Goal: Task Accomplishment & Management: Manage account settings

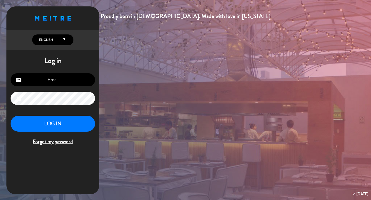
type input "info@musgoba.com"
click at [60, 127] on button "LOG IN" at bounding box center [53, 124] width 84 height 16
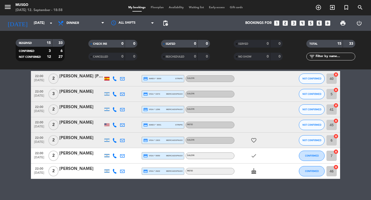
scroll to position [165, 0]
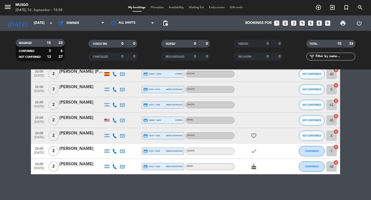
click at [79, 167] on div "[PERSON_NAME]" at bounding box center [81, 164] width 44 height 7
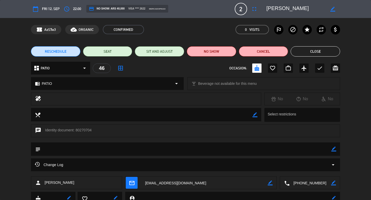
scroll to position [20, 0]
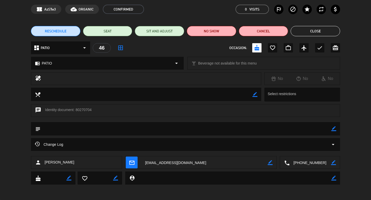
click at [316, 29] on button "Close" at bounding box center [314, 31] width 49 height 10
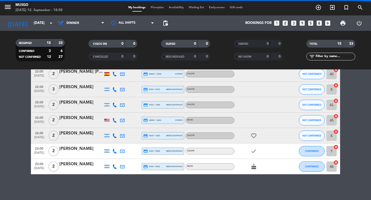
scroll to position [161, 0]
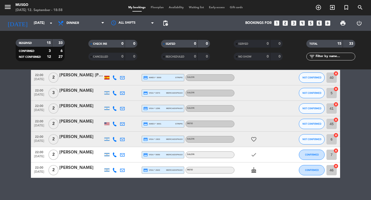
click at [255, 176] on div "cake" at bounding box center [257, 170] width 46 height 15
click at [255, 170] on icon "cake" at bounding box center [254, 170] width 6 height 6
click at [254, 154] on icon "check" at bounding box center [254, 155] width 6 height 6
click at [254, 139] on icon "favorite_border" at bounding box center [254, 139] width 6 height 6
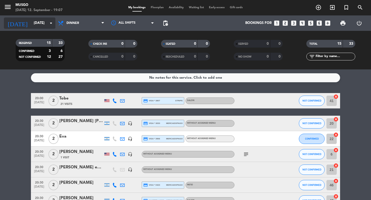
click at [38, 26] on input "[DATE]" at bounding box center [53, 23] width 45 height 9
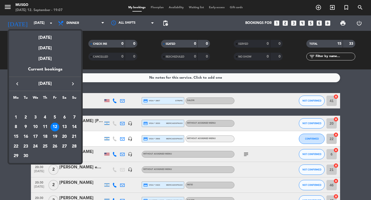
click at [74, 84] on icon "keyboard_arrow_right" at bounding box center [73, 84] width 6 height 6
click at [34, 117] on div "1" at bounding box center [35, 117] width 9 height 9
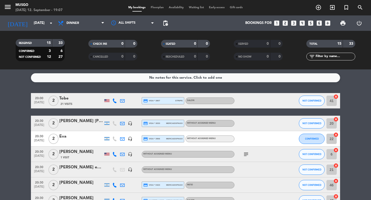
type input "[DATE]"
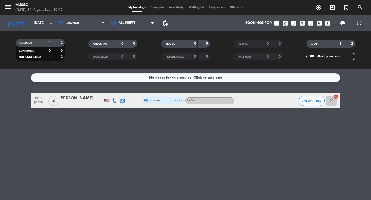
click at [82, 96] on div "[PERSON_NAME]" at bounding box center [81, 98] width 44 height 7
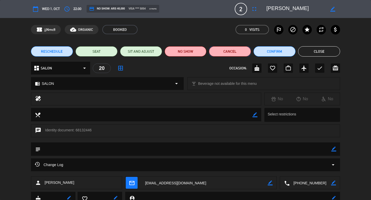
click at [239, 50] on button "Cancel" at bounding box center [230, 51] width 42 height 10
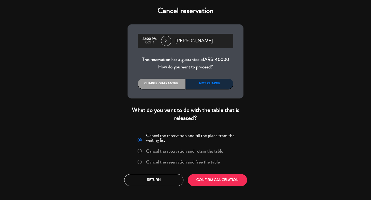
click at [209, 84] on div "Not charge" at bounding box center [209, 84] width 47 height 10
click at [217, 187] on div "Cancel the reservation and fill the place from the waiting list Cancel the rese…" at bounding box center [186, 159] width 124 height 62
click at [217, 179] on button "CONFIRM CANCELATION" at bounding box center [217, 180] width 59 height 12
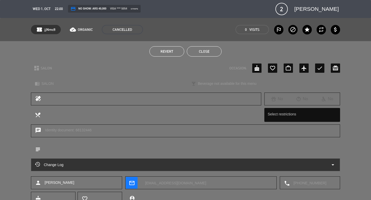
click at [212, 49] on button "Close" at bounding box center [204, 51] width 35 height 10
